Goal: Task Accomplishment & Management: Use online tool/utility

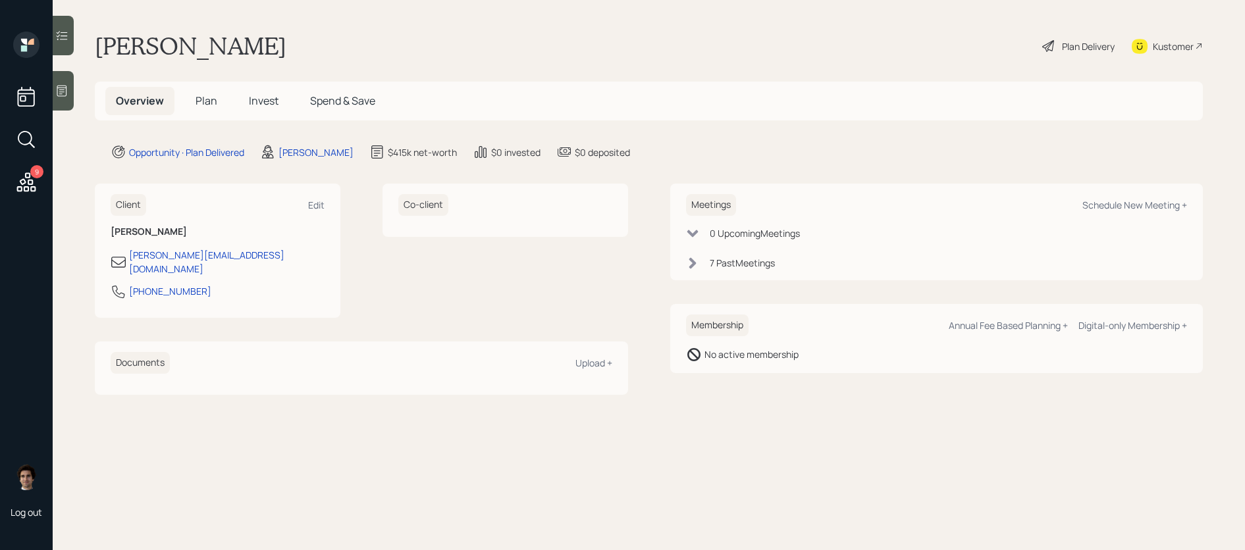
click at [198, 109] on h5 "Plan" at bounding box center [206, 101] width 43 height 28
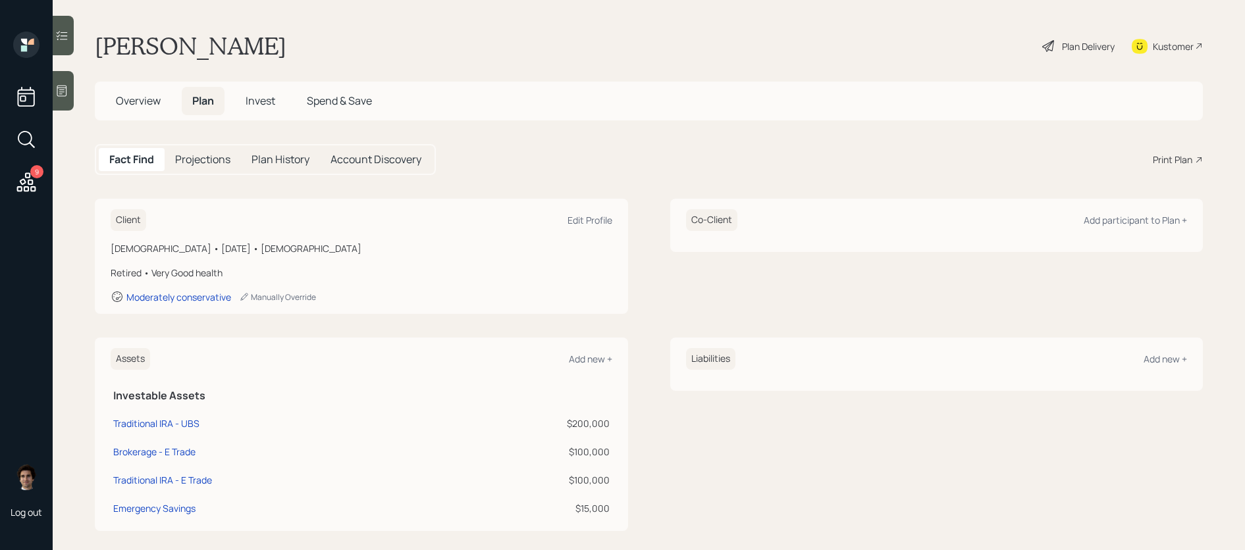
click at [1056, 41] on div "Plan Delivery" at bounding box center [1078, 46] width 75 height 29
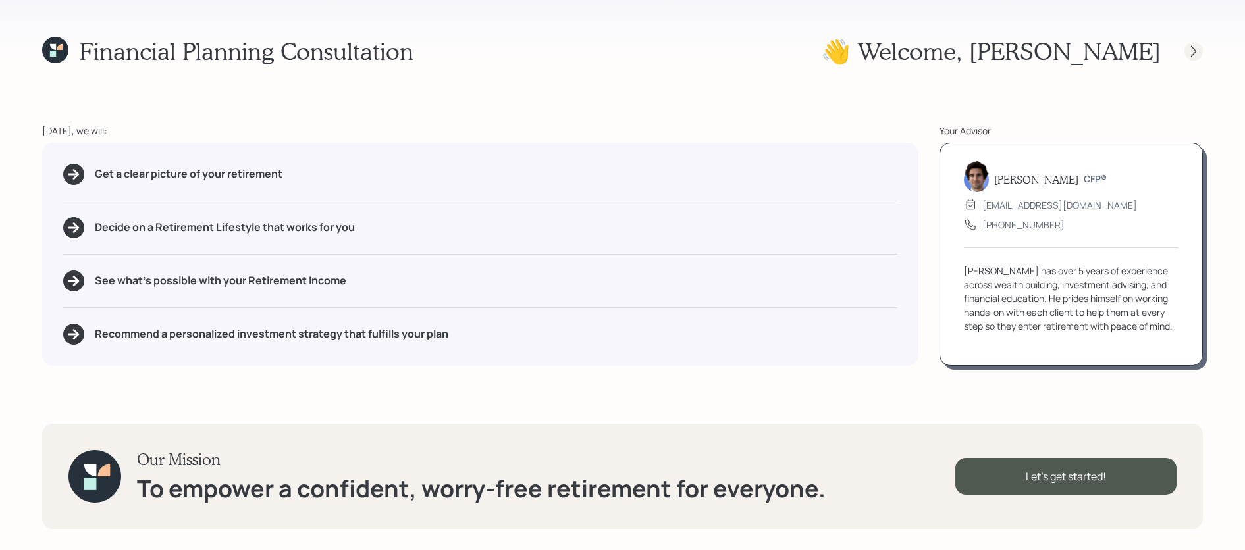
click at [1196, 56] on icon at bounding box center [1193, 51] width 13 height 13
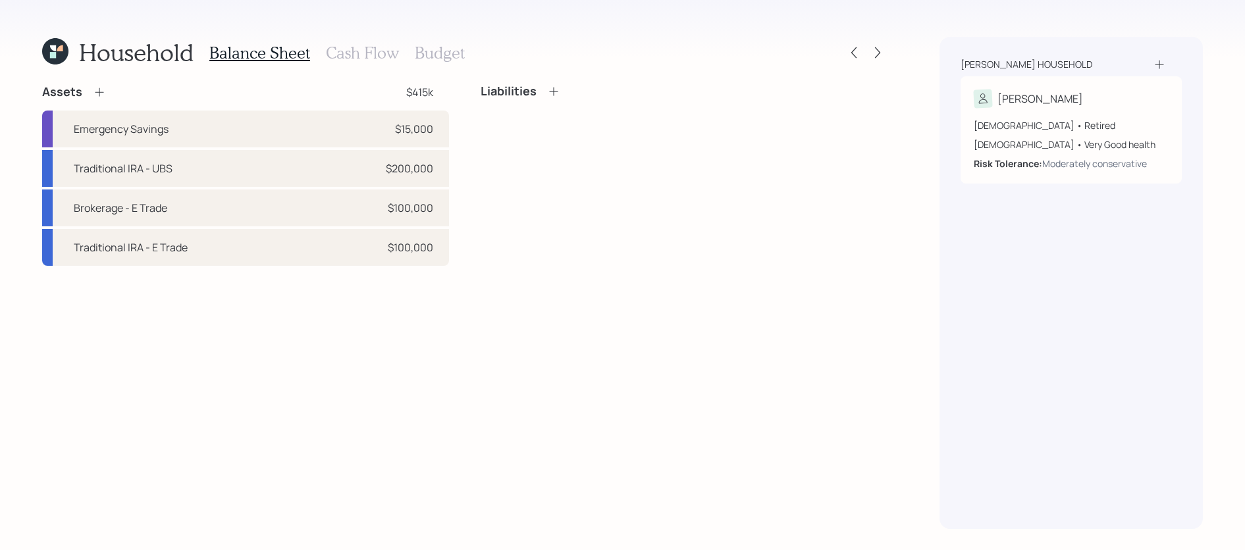
click at [364, 53] on h3 "Cash Flow" at bounding box center [362, 52] width 73 height 19
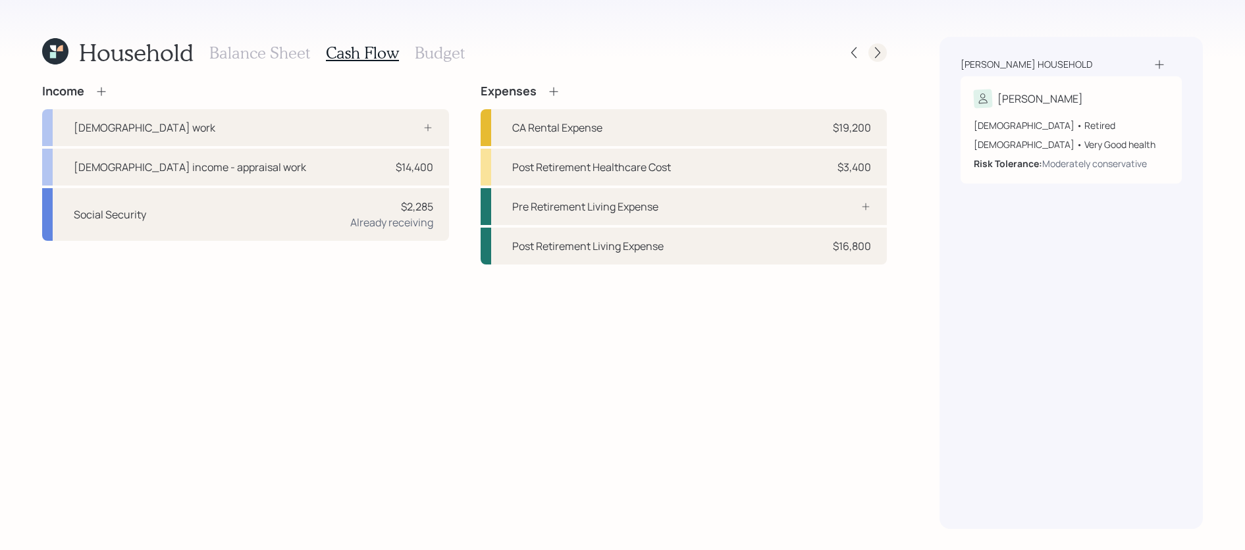
click at [874, 44] on div at bounding box center [877, 52] width 18 height 18
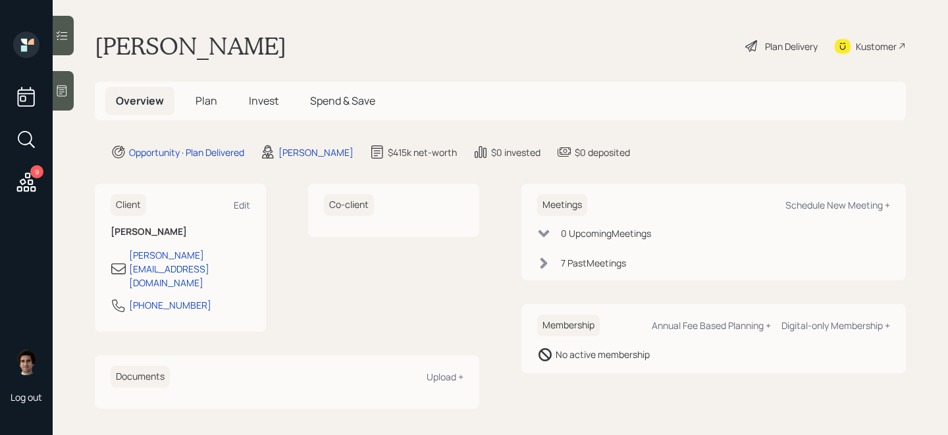
click at [205, 98] on span "Plan" at bounding box center [207, 100] width 22 height 14
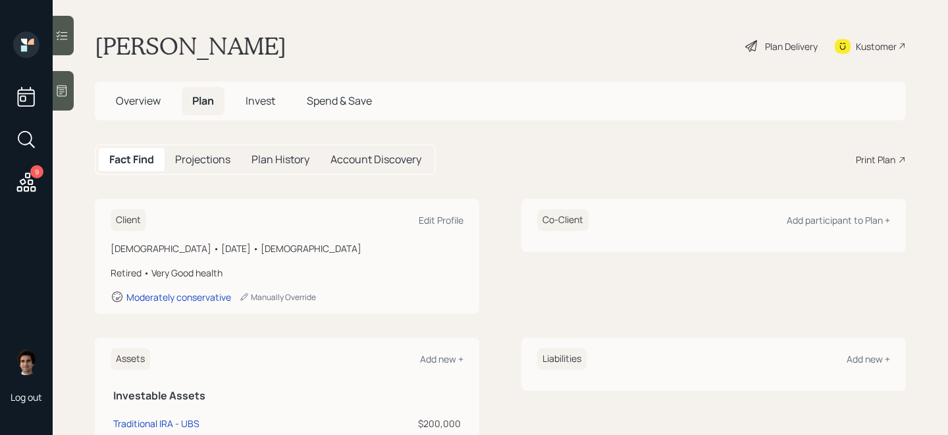
click at [886, 163] on div "Print Plan" at bounding box center [876, 160] width 40 height 14
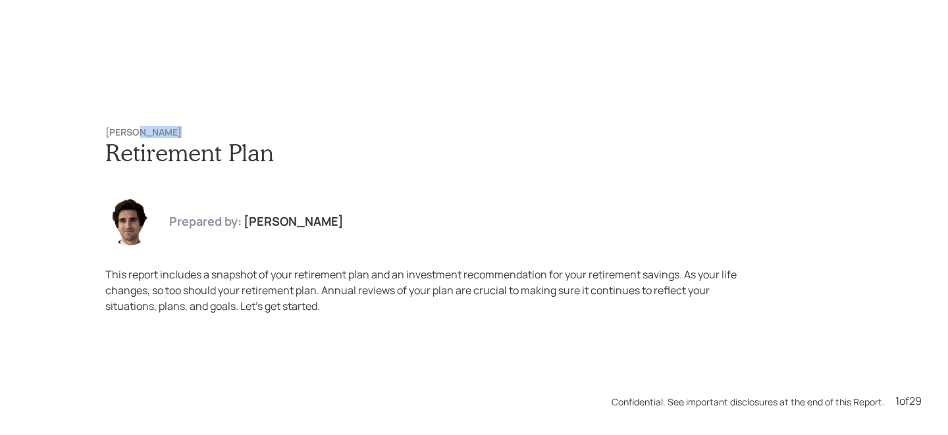
drag, startPoint x: 200, startPoint y: 138, endPoint x: 130, endPoint y: 130, distance: 70.2
click at [130, 130] on h6 "John Anderson" at bounding box center [473, 132] width 737 height 11
click at [207, 167] on div "John Anderson Retirement Plan Prepared by: Harrison Schaefer This report includ…" at bounding box center [474, 221] width 790 height 240
